Goal: Task Accomplishment & Management: Use online tool/utility

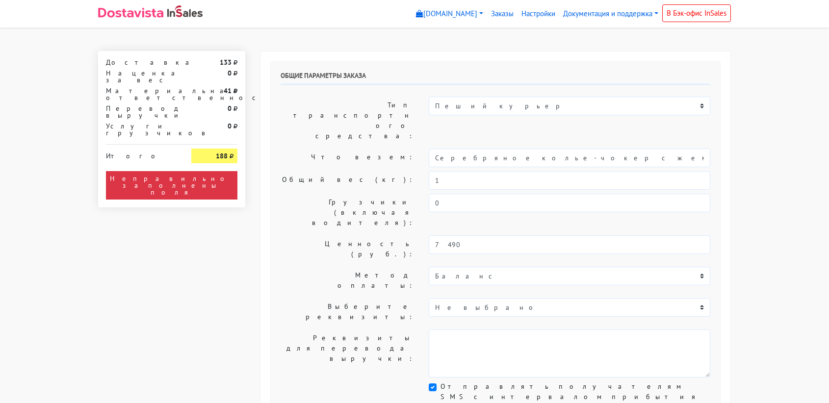
select select "11:00"
select select "21:00"
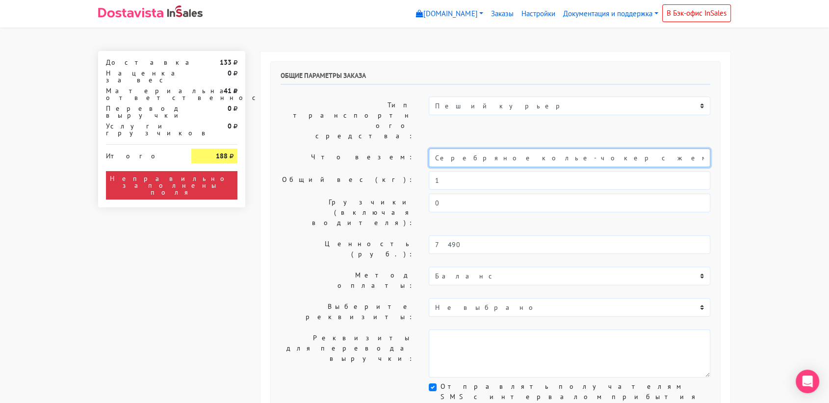
click at [475, 149] on input "Серебряное колье-чокер с жемчугом "Drop" (40-45)" at bounding box center [570, 158] width 282 height 19
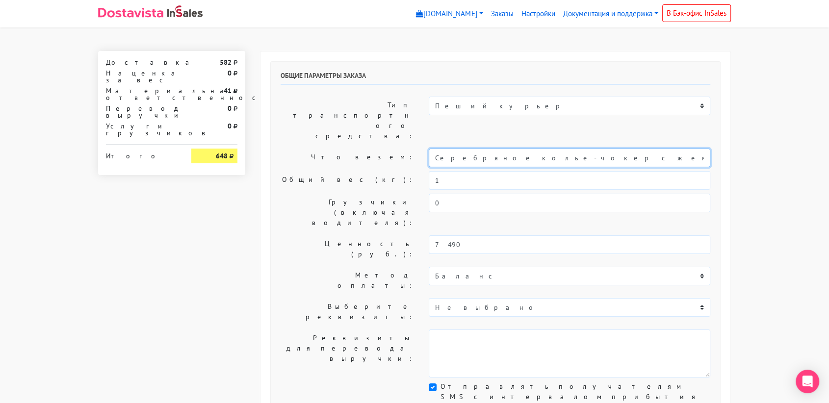
click at [475, 149] on input "Серебряное колье-чокер с жемчугом "Drop" (40-45)" at bounding box center [570, 158] width 282 height 19
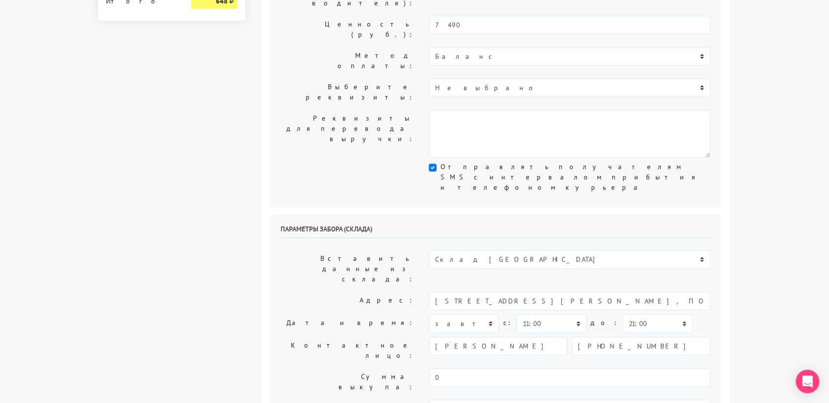
scroll to position [221, 0]
type input "украшение"
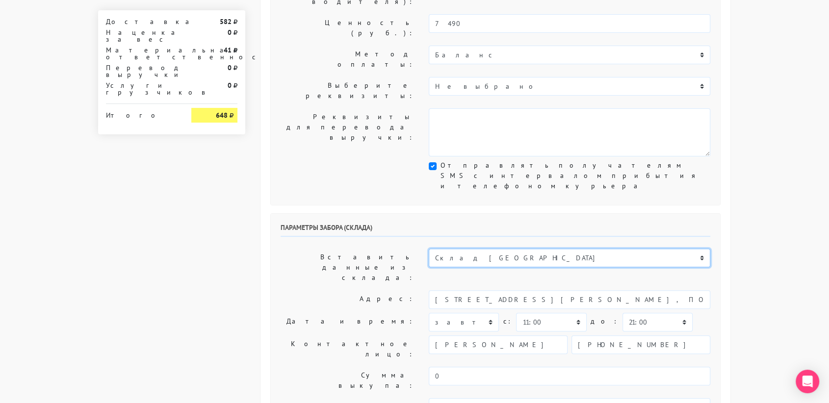
click at [613, 249] on select "Склад [GEOGRAPHIC_DATA] Склад [GEOGRAPHIC_DATA] [GEOGRAPHIC_DATA][PERSON_NAME] …" at bounding box center [570, 258] width 282 height 19
select select "1019"
click at [429, 249] on select "Склад [GEOGRAPHIC_DATA] Склад [GEOGRAPHIC_DATA] [GEOGRAPHIC_DATA][PERSON_NAME] …" at bounding box center [570, 258] width 282 height 19
type input "[STREET_ADDRESS][PERSON_NAME]"
type input "89251806702"
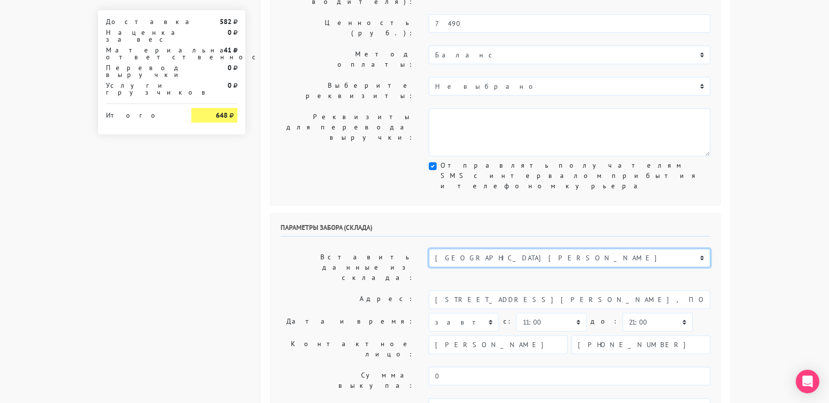
type textarea "Магазин серебряных украшений SBLESKOM (вход со стороны [GEOGRAPHIC_DATA])"
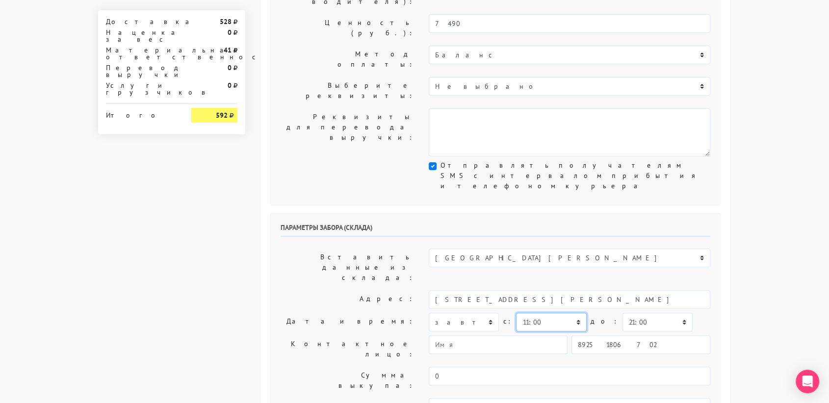
click at [556, 313] on select "00:00 00:30 01:00 01:30 02:00 02:30 03:00 03:30 04:00 04:30 05:00 05:30 06:00 0…" at bounding box center [551, 322] width 70 height 19
select select "10:30"
click at [516, 313] on select "00:00 00:30 01:00 01:30 02:00 02:30 03:00 03:30 04:00 04:30 05:00 05:30 06:00 0…" at bounding box center [551, 322] width 70 height 19
click at [632, 313] on select "00:00 00:30 01:00 01:30 02:00 02:30 03:00 03:30 04:00 04:30 05:00 05:30 06:00 0…" at bounding box center [658, 322] width 70 height 19
select select "11:00"
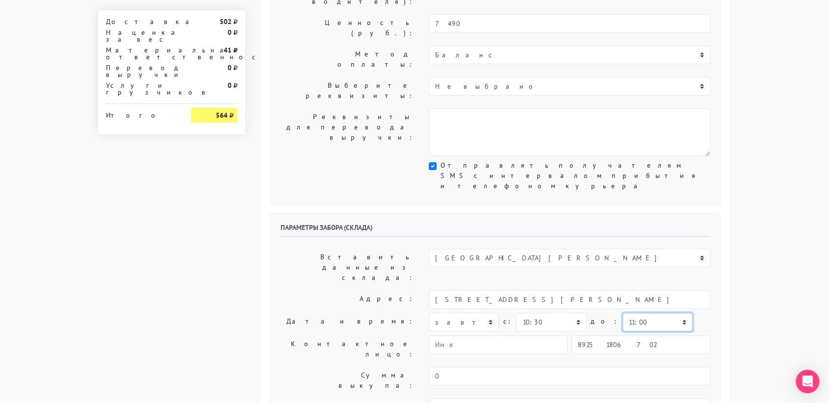
click at [623, 313] on select "00:00 00:30 01:00 01:30 02:00 02:30 03:00 03:30 04:00 04:30 05:00 05:30 06:00 0…" at bounding box center [658, 322] width 70 height 19
click at [625, 336] on input "89251806702" at bounding box center [641, 345] width 139 height 19
type input "9234448187"
type input "[PERSON_NAME]"
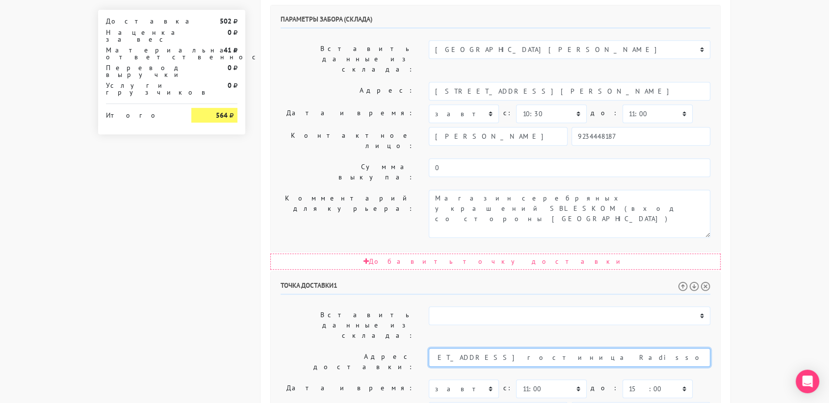
scroll to position [0, 124]
drag, startPoint x: 562, startPoint y: 205, endPoint x: 722, endPoint y: 207, distance: 160.4
click at [722, 207] on div "Общие параметры заказа Тип транспортного средства: Пеший курьер Легковой автомо…" at bounding box center [495, 145] width 470 height 1046
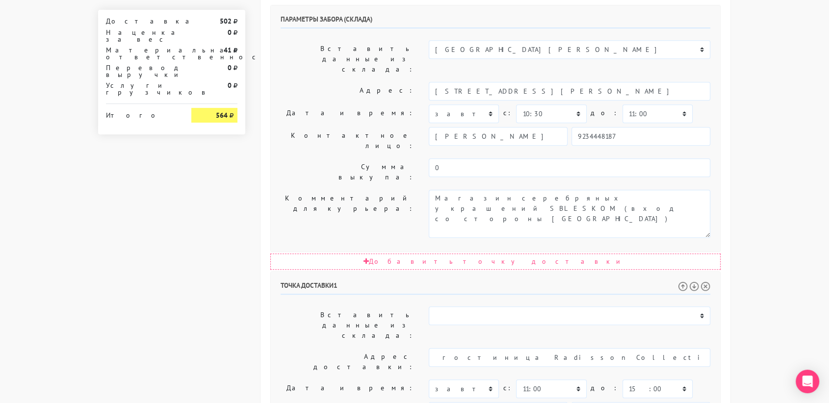
scroll to position [0, 0]
paste textarea "гостиница [PERSON_NAME] Collection, оставить на ресепшне на номер 1765 для [PER…"
type textarea "Позвонить получателю за 1 час. гостиница [PERSON_NAME] Collection, оставить на …"
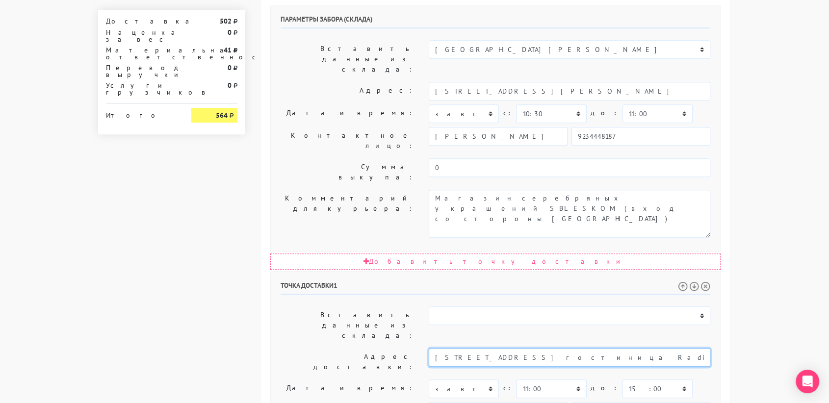
click at [674, 348] on input "[STREET_ADDRESS] гостиница Radisson Collection, оставить на ресепшне на номер 1…" at bounding box center [570, 357] width 282 height 19
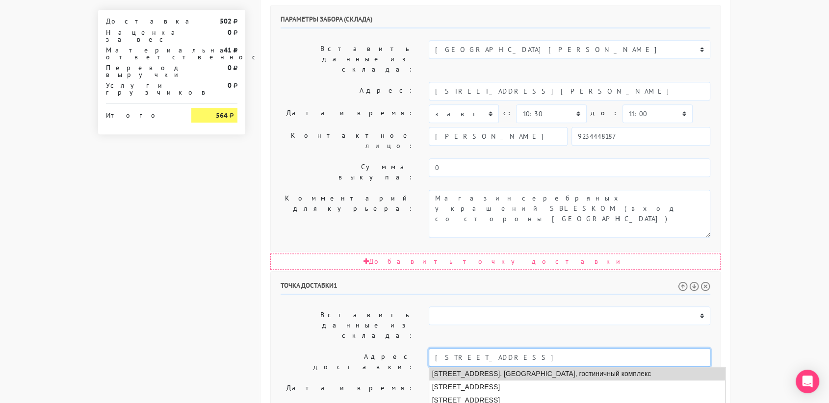
click at [565, 367] on li "[STREET_ADDRESS]. [GEOGRAPHIC_DATA], гостиничный комплекс" at bounding box center [577, 373] width 296 height 13
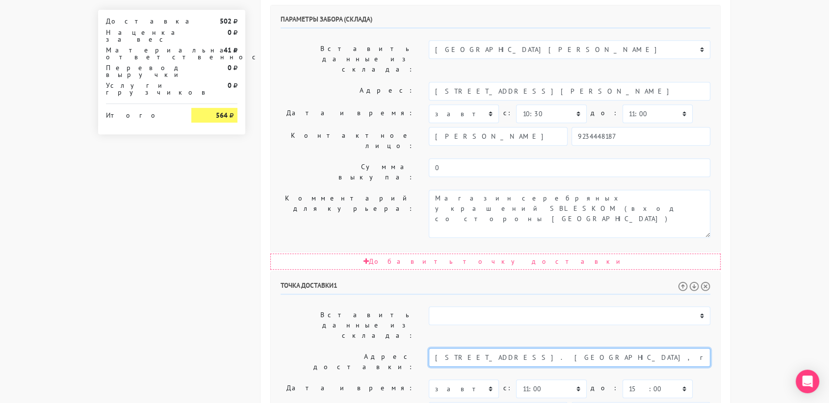
scroll to position [500, 0]
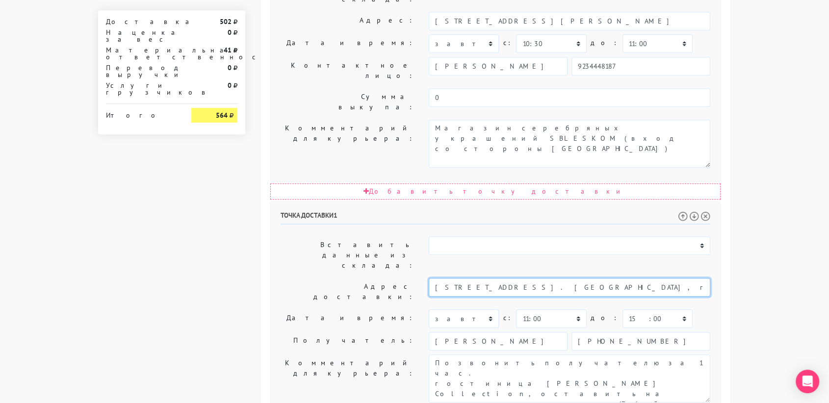
type input "[STREET_ADDRESS]. [GEOGRAPHIC_DATA], гостиничный комплекс"
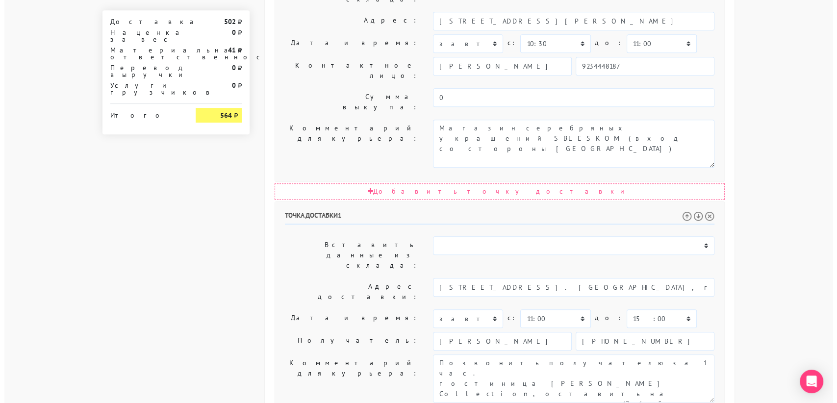
scroll to position [0, 0]
